Goal: Task Accomplishment & Management: Manage account settings

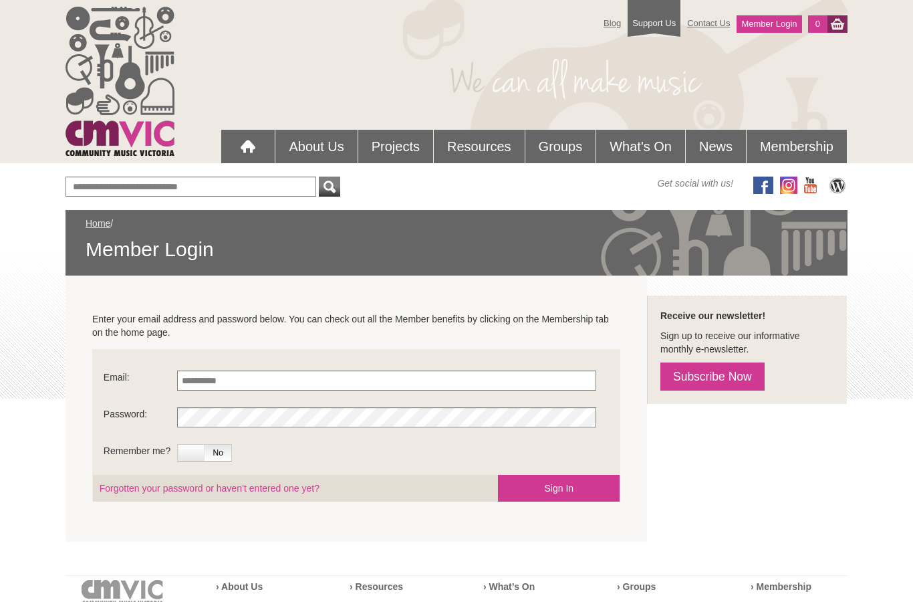
click at [774, 30] on link "Member Login" at bounding box center [769, 23] width 65 height 17
click at [784, 26] on link "Member Login" at bounding box center [769, 23] width 65 height 17
click at [233, 390] on input "Email:" at bounding box center [386, 380] width 419 height 20
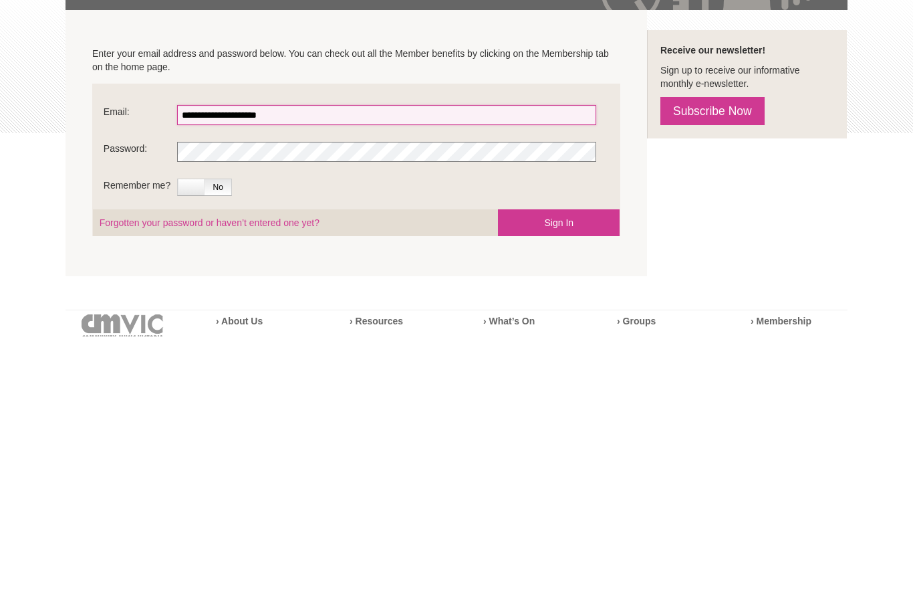
type input "**********"
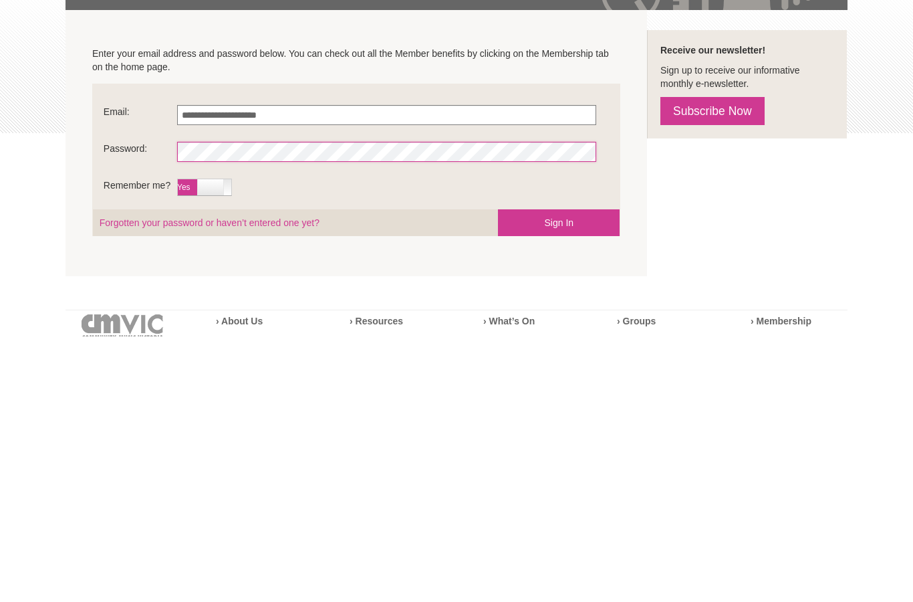
click at [210, 445] on label at bounding box center [210, 453] width 27 height 16
click at [578, 475] on button "Sign In" at bounding box center [559, 488] width 122 height 27
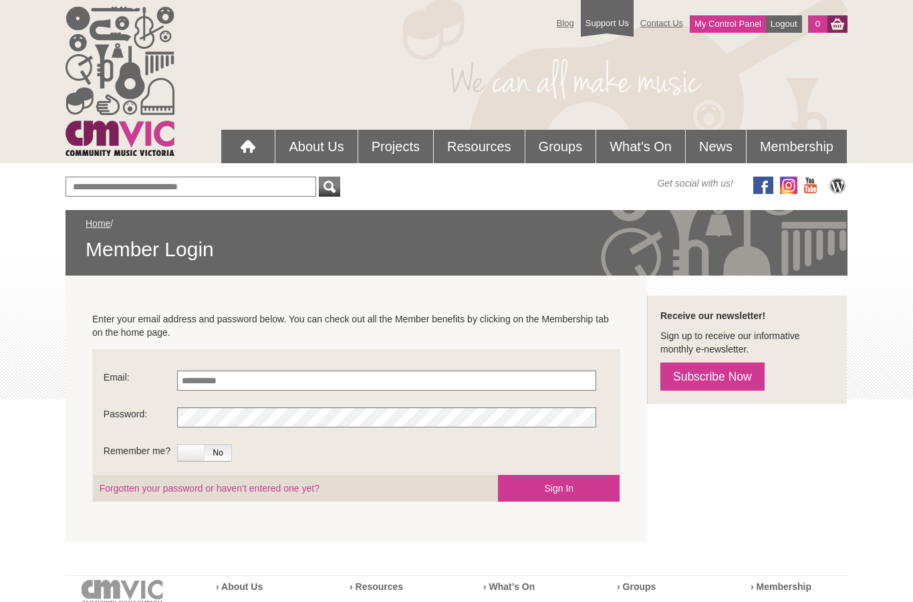
click at [722, 29] on link "My Control Panel" at bounding box center [728, 23] width 76 height 17
